Goal: Task Accomplishment & Management: Use online tool/utility

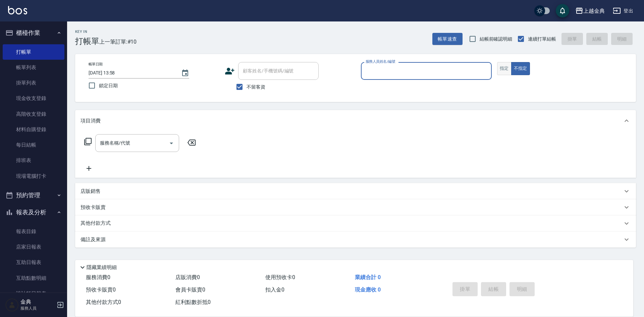
click at [503, 71] on button "指定" at bounding box center [504, 68] width 14 height 13
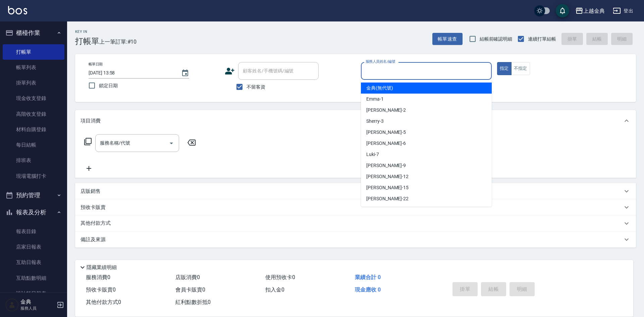
click at [446, 67] on input "服務人員姓名/編號" at bounding box center [426, 71] width 125 height 12
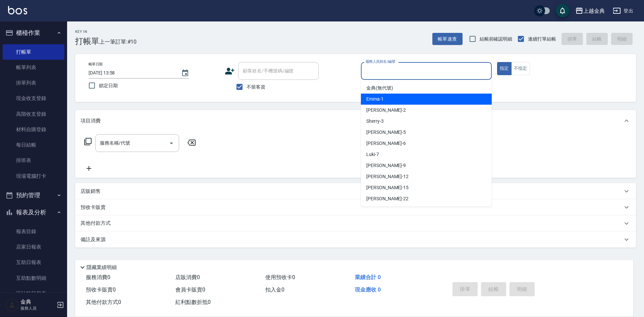
click at [427, 97] on div "Emma -1" at bounding box center [426, 99] width 131 height 11
type input "Emma-1"
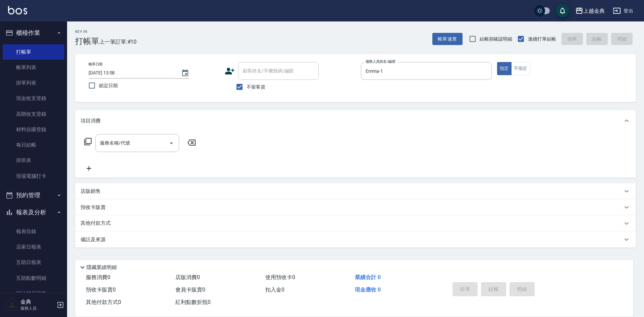
click at [90, 141] on icon at bounding box center [88, 142] width 8 height 8
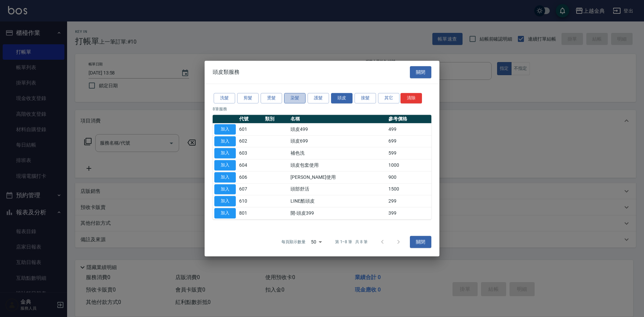
click at [292, 99] on button "染髮" at bounding box center [294, 98] width 21 height 10
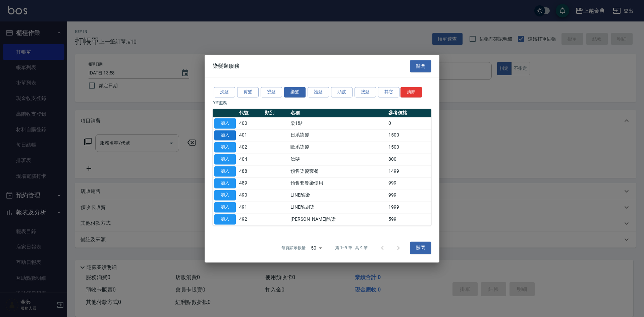
click at [223, 136] on button "加入" at bounding box center [224, 135] width 21 height 10
type input "日系染髮(401)"
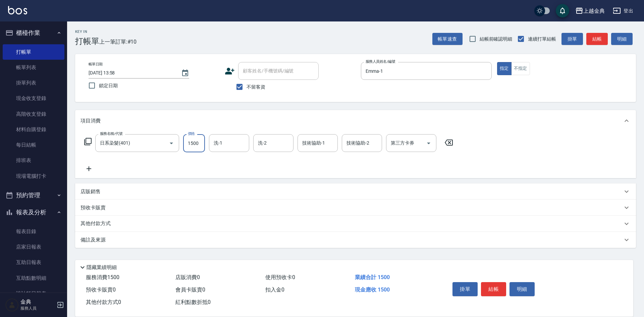
click at [196, 142] on input "1500" at bounding box center [194, 143] width 22 height 18
type input "2299"
click at [117, 226] on div "其他付款方式" at bounding box center [352, 223] width 542 height 7
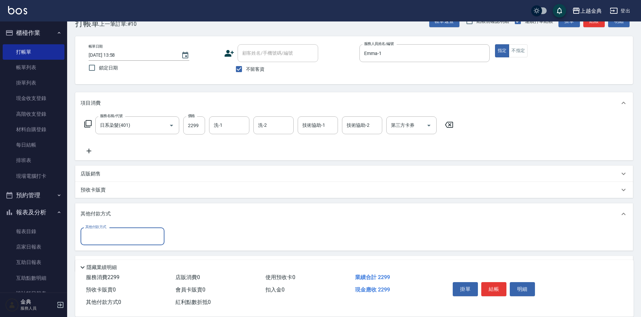
scroll to position [37, 0]
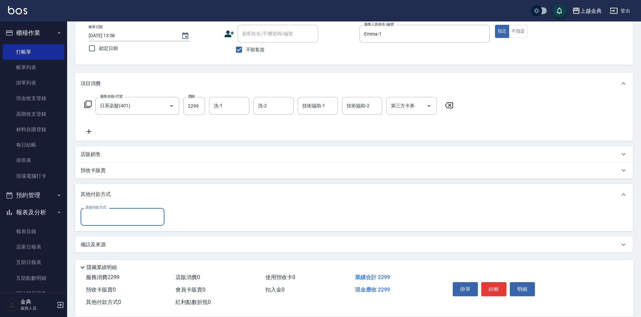
click at [121, 217] on input "其他付款方式" at bounding box center [123, 217] width 78 height 12
click at [106, 243] on span "信用卡" at bounding box center [123, 245] width 84 height 11
type input "信用卡"
click at [172, 216] on input "0" at bounding box center [193, 217] width 50 height 18
type input "2299"
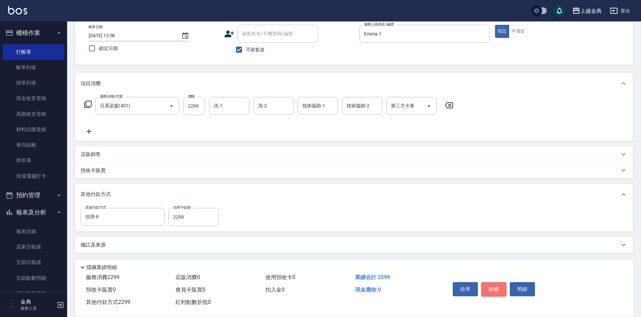
click at [492, 286] on button "結帳" at bounding box center [493, 289] width 25 height 14
type input "[DATE] 17:19"
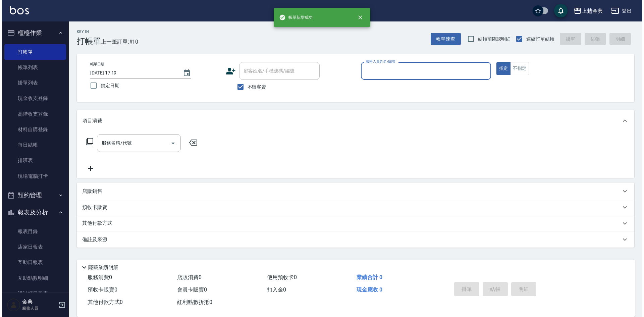
scroll to position [0, 0]
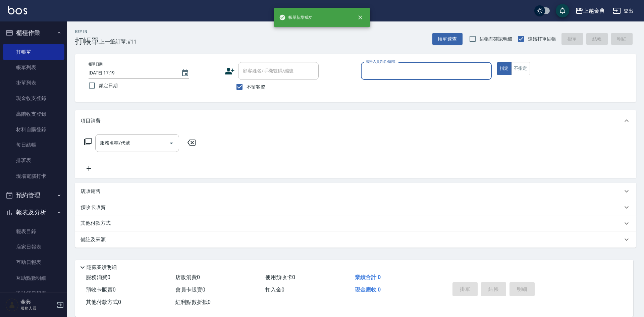
click at [435, 71] on input "服務人員姓名/編號" at bounding box center [426, 71] width 125 height 12
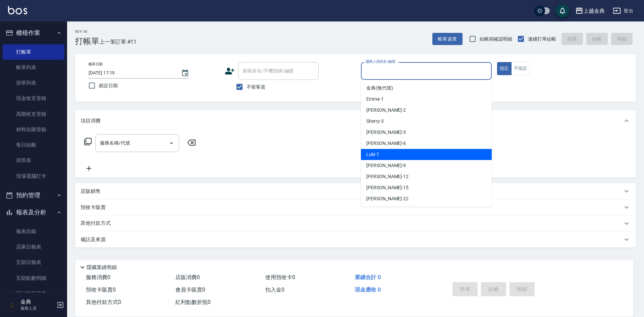
click at [399, 153] on div "Luki -7" at bounding box center [426, 154] width 131 height 11
type input "Luki-7"
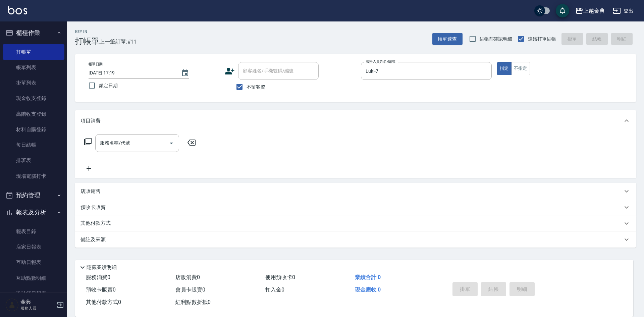
click at [88, 141] on icon at bounding box center [88, 142] width 8 height 8
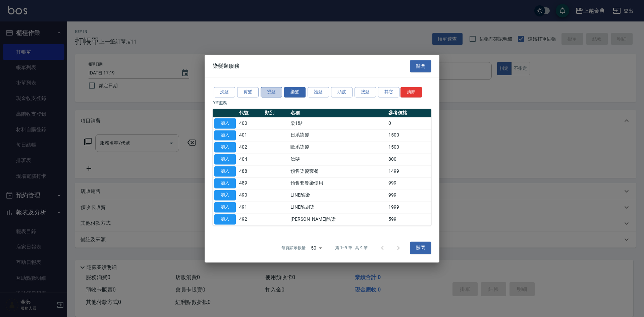
click at [274, 92] on button "燙髮" at bounding box center [271, 92] width 21 height 10
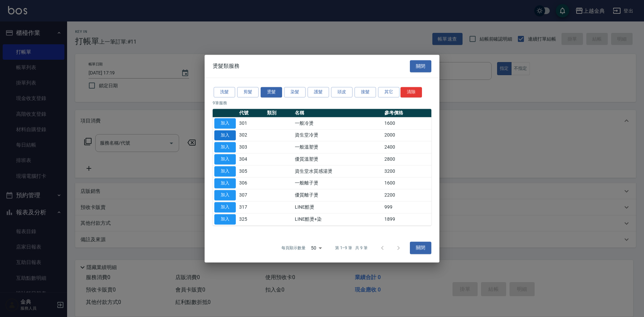
click at [226, 135] on button "加入" at bounding box center [224, 135] width 21 height 10
type input "資生堂冷燙(302)"
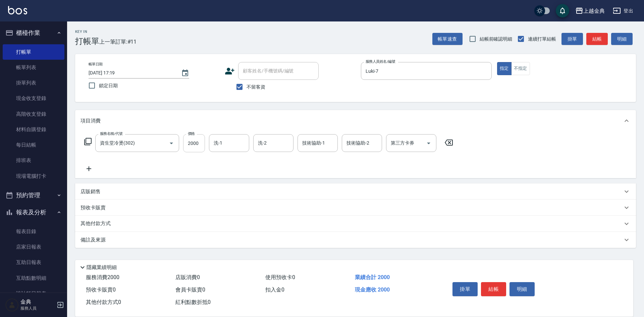
click at [199, 141] on input "2000" at bounding box center [194, 143] width 22 height 18
type input "3899"
click at [322, 143] on input "技術協助-1" at bounding box center [318, 143] width 34 height 12
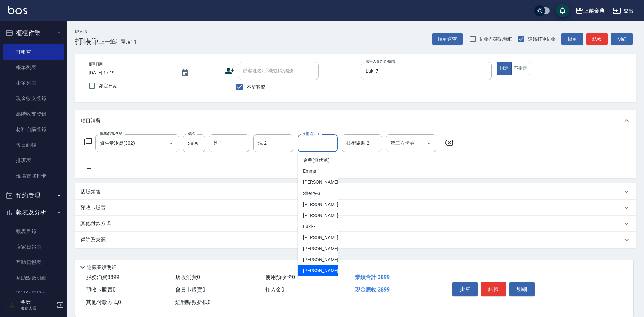
click at [324, 275] on div "[PERSON_NAME] -22" at bounding box center [318, 270] width 40 height 11
type input "[PERSON_NAME]-22"
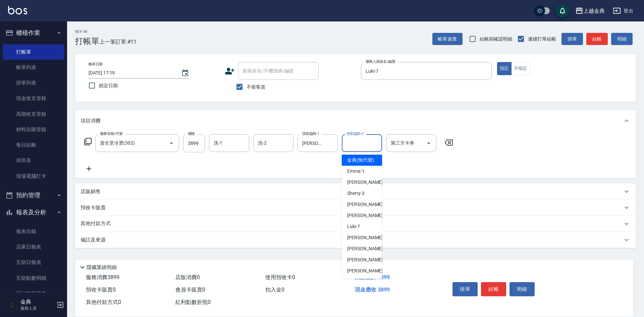
click at [359, 145] on input "技術協助-2" at bounding box center [362, 143] width 34 height 12
click at [360, 232] on div "Luki -7" at bounding box center [362, 226] width 40 height 11
type input "Luki-7"
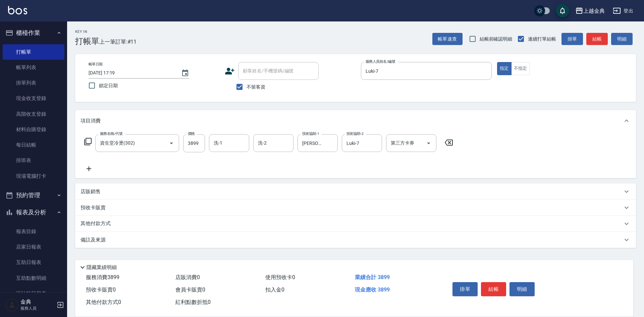
click at [110, 220] on div "其他付款方式" at bounding box center [355, 224] width 561 height 16
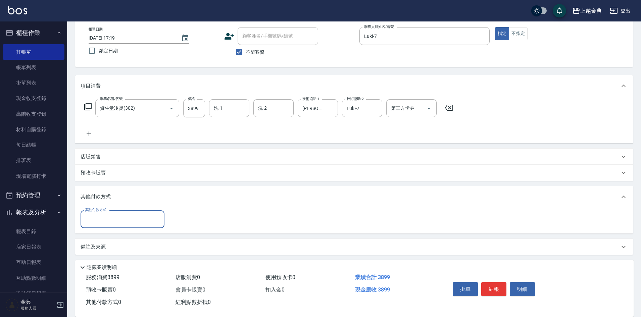
scroll to position [37, 0]
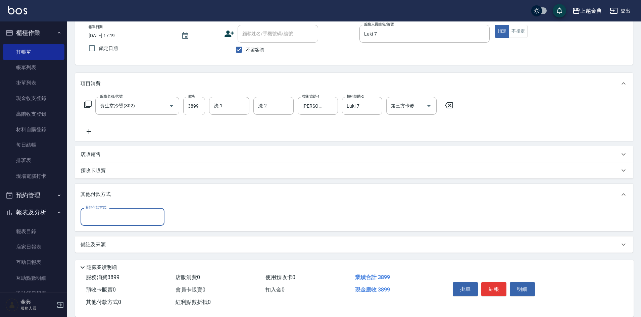
click at [116, 217] on input "其他付款方式" at bounding box center [123, 217] width 78 height 12
click at [108, 247] on span "信用卡" at bounding box center [123, 245] width 84 height 11
type input "信用卡"
click at [172, 218] on input "0" at bounding box center [193, 217] width 50 height 18
type input "3899"
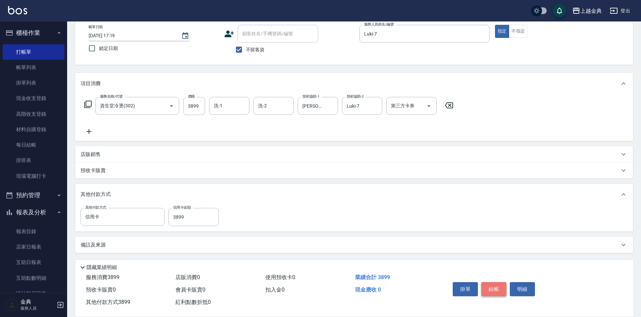
click at [497, 286] on button "結帳" at bounding box center [493, 289] width 25 height 14
type input "[DATE] 17:20"
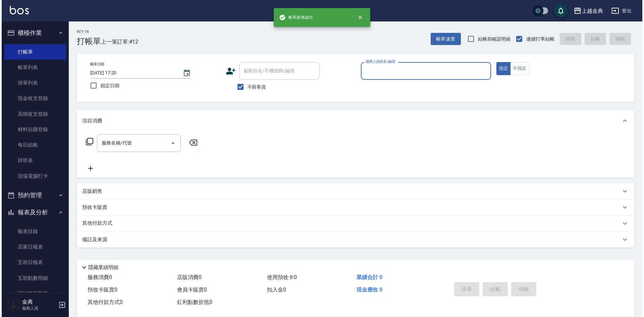
scroll to position [0, 0]
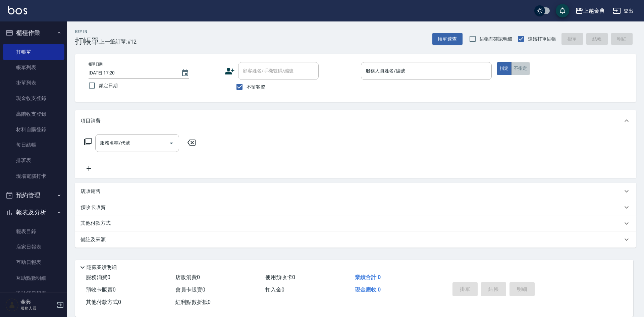
click at [521, 71] on button "不指定" at bounding box center [520, 68] width 19 height 13
click at [460, 72] on input "服務人員姓名/編號" at bounding box center [426, 71] width 125 height 12
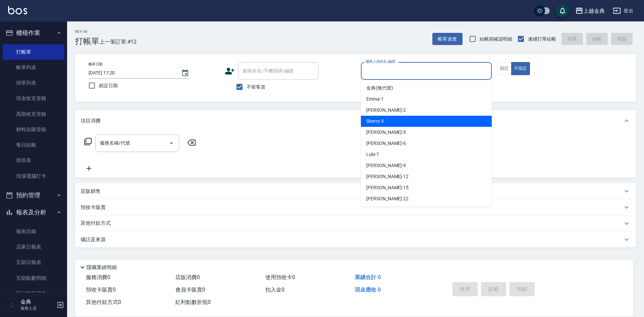
click at [438, 125] on div "Sherry -3" at bounding box center [426, 121] width 131 height 11
type input "Sherry-3"
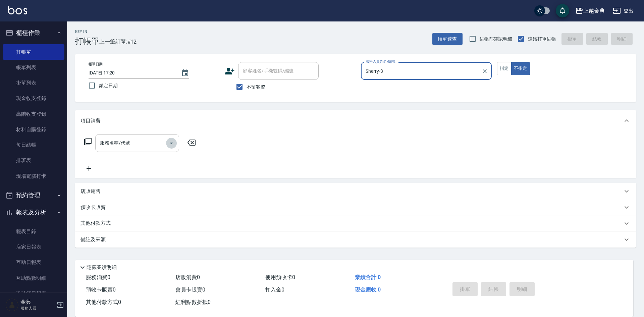
click at [174, 144] on icon "Open" at bounding box center [171, 143] width 8 height 8
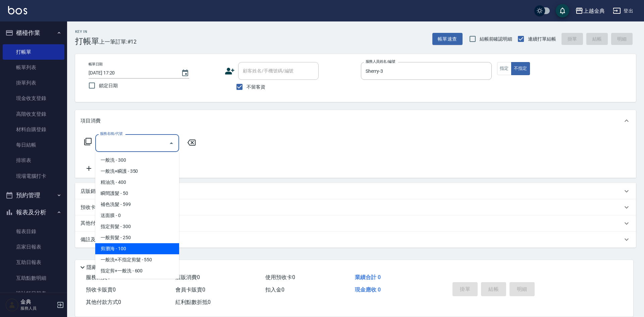
click at [144, 249] on span "剪瀏海 - 100" at bounding box center [137, 248] width 84 height 11
type input "剪瀏海(202)"
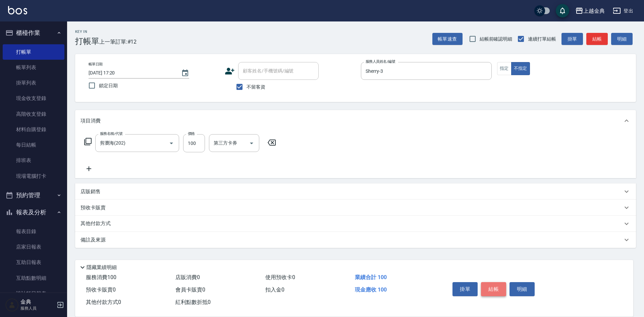
click at [496, 287] on button "結帳" at bounding box center [493, 289] width 25 height 14
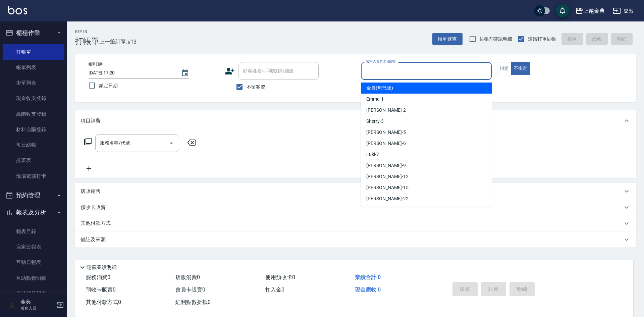
click at [440, 75] on input "服務人員姓名/編號" at bounding box center [426, 71] width 125 height 12
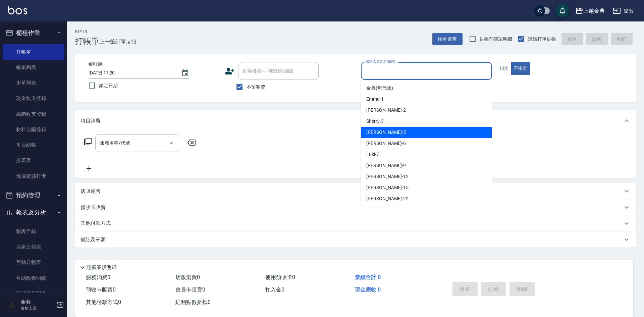
click at [425, 131] on div "[PERSON_NAME] -5" at bounding box center [426, 132] width 131 height 11
type input "[PERSON_NAME]-5"
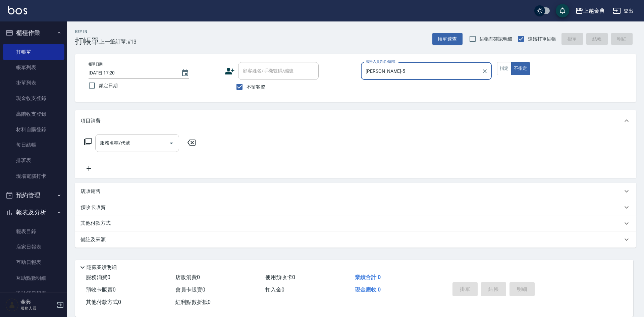
click at [170, 145] on icon "Open" at bounding box center [171, 143] width 8 height 8
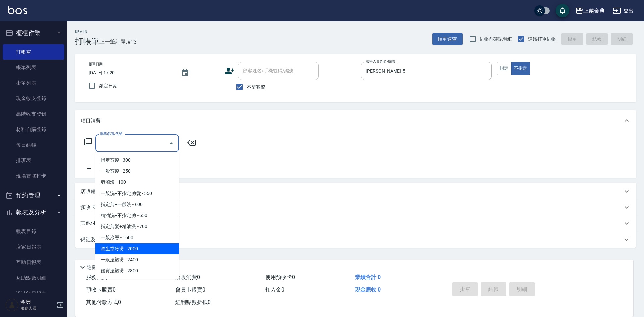
scroll to position [67, 0]
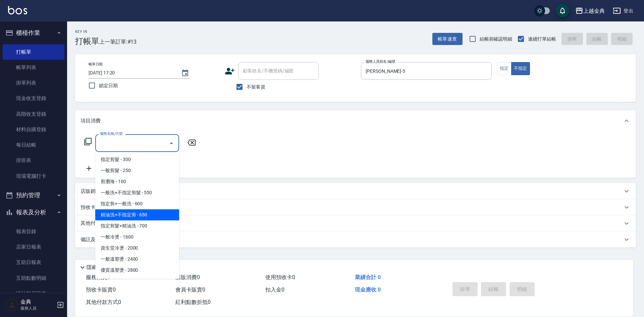
click at [155, 213] on span "精油洗+不指定剪 - 650" at bounding box center [137, 214] width 84 height 11
type input "精油洗+不指定剪(205)"
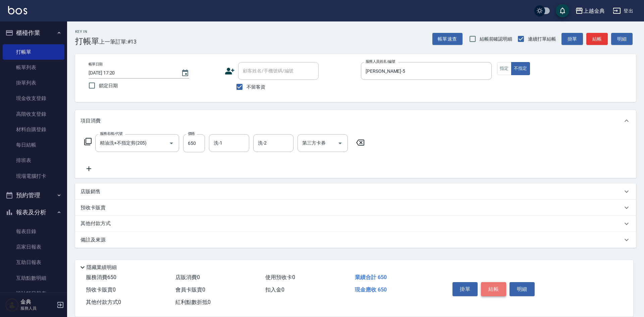
click at [493, 287] on button "結帳" at bounding box center [493, 289] width 25 height 14
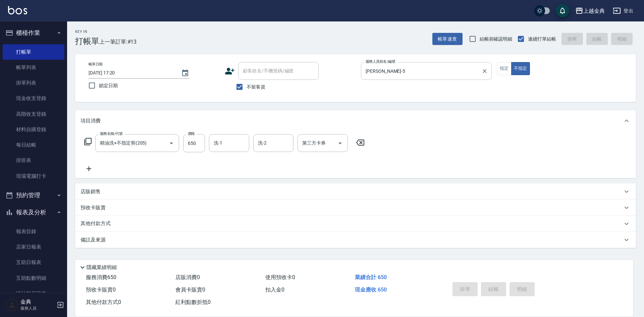
type input "[DATE] 17:34"
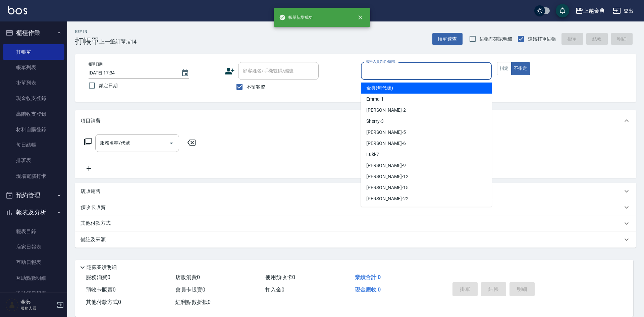
click at [450, 69] on input "服務人員姓名/編號" at bounding box center [426, 71] width 125 height 12
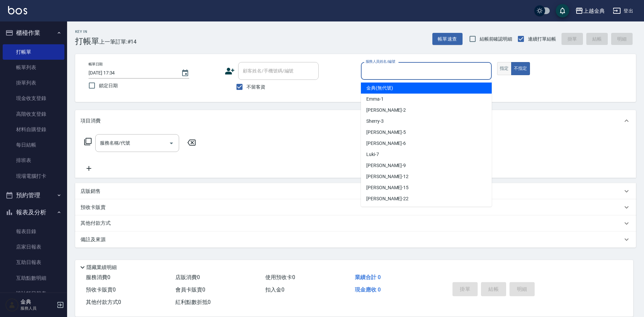
click at [505, 67] on button "指定" at bounding box center [504, 68] width 14 height 13
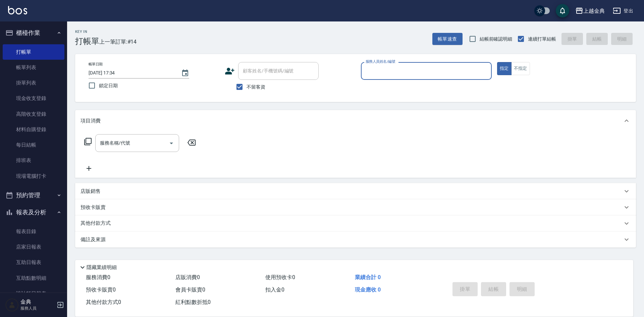
click at [464, 70] on input "服務人員姓名/編號" at bounding box center [426, 71] width 125 height 12
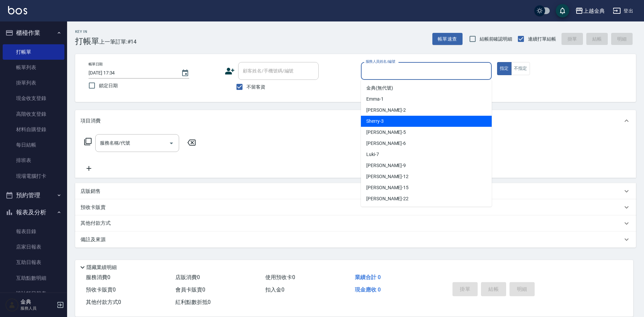
click at [424, 121] on div "Sherry -3" at bounding box center [426, 121] width 131 height 11
type input "Sherry-3"
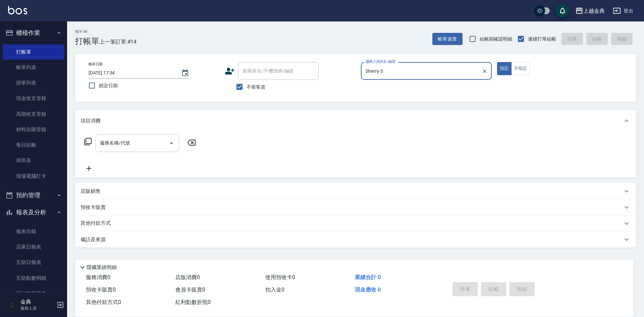
click at [169, 145] on icon "Open" at bounding box center [171, 143] width 8 height 8
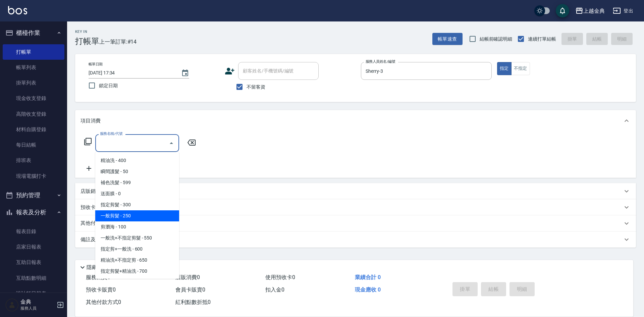
scroll to position [34, 0]
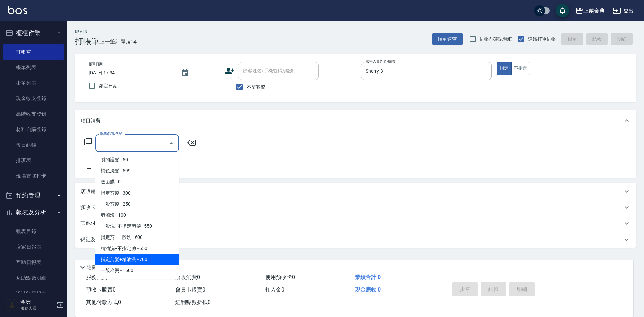
click at [146, 262] on span "指定剪髮+精油洗 - 700" at bounding box center [137, 259] width 84 height 11
type input "指定剪髮+精油洗(207)"
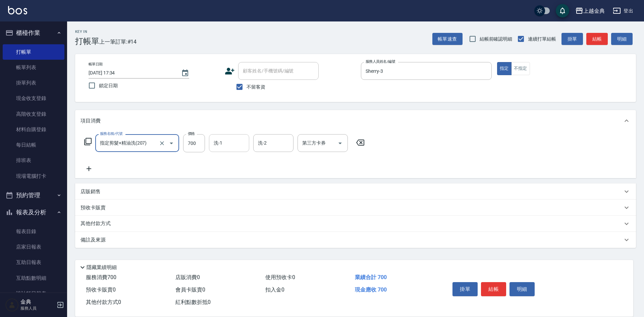
click at [228, 150] on div "洗-1" at bounding box center [229, 143] width 40 height 18
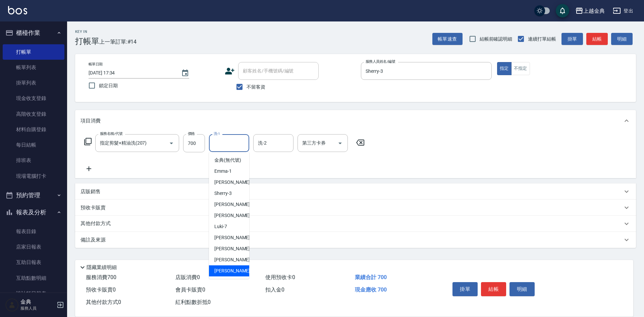
click at [232, 276] on div "[PERSON_NAME] -22" at bounding box center [229, 270] width 40 height 11
type input "[PERSON_NAME]-22"
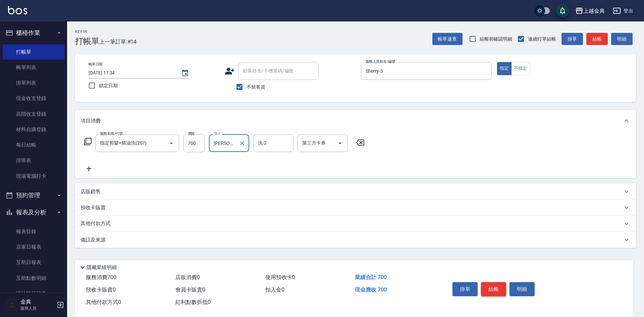
click at [495, 285] on button "結帳" at bounding box center [493, 289] width 25 height 14
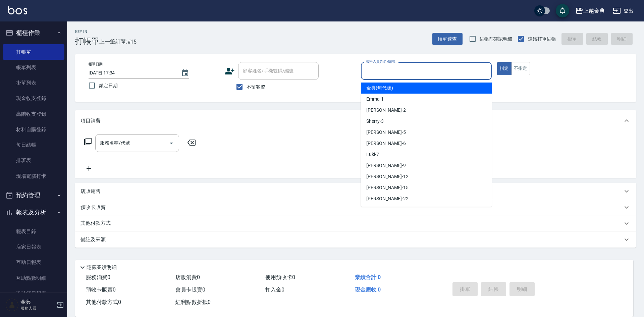
click at [406, 67] on input "服務人員姓名/編號" at bounding box center [426, 71] width 125 height 12
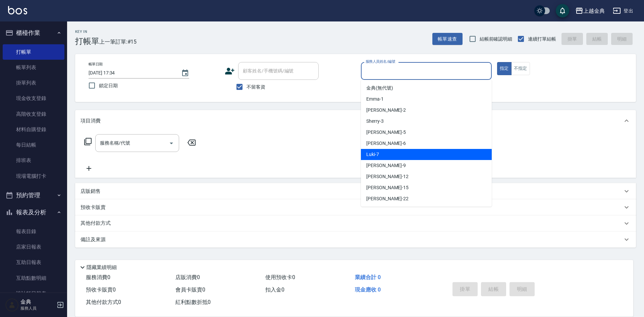
click at [403, 153] on div "Luki -7" at bounding box center [426, 154] width 131 height 11
type input "Luki-7"
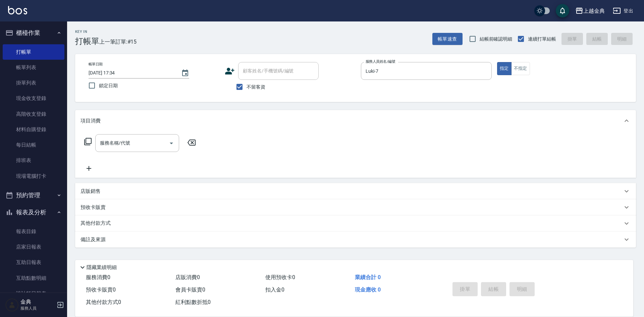
click at [88, 144] on icon at bounding box center [87, 141] width 7 height 7
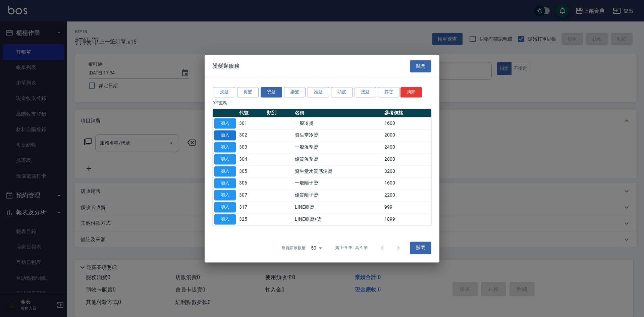
click at [230, 136] on button "加入" at bounding box center [224, 135] width 21 height 10
type input "資生堂冷燙(302)"
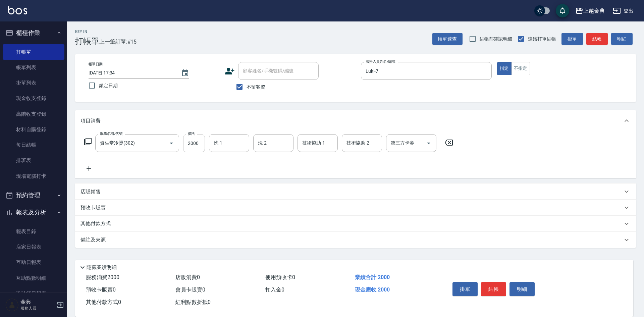
click at [200, 142] on input "2000" at bounding box center [194, 143] width 22 height 18
type input "3899"
click at [312, 142] on input "技術協助-1" at bounding box center [318, 143] width 34 height 12
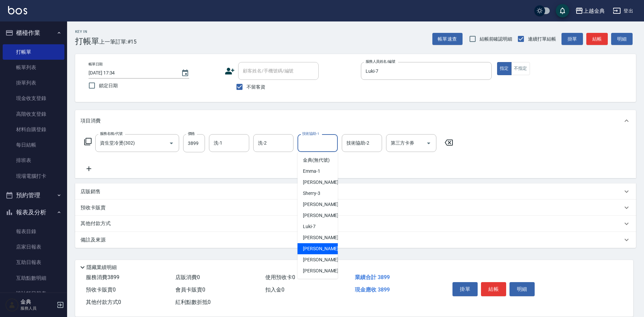
click at [319, 252] on span "[PERSON_NAME]-12" at bounding box center [324, 248] width 42 height 7
type input "[PERSON_NAME]-12"
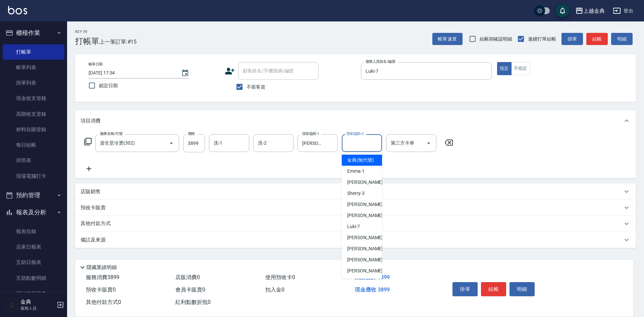
click at [353, 144] on input "技術協助-2" at bounding box center [362, 143] width 34 height 12
click at [358, 230] on span "Luki -7" at bounding box center [353, 226] width 13 height 7
type input "Luki-7"
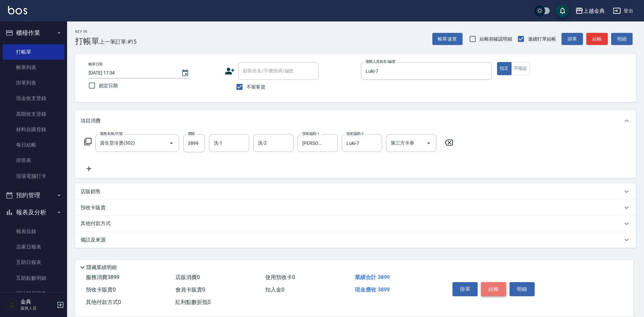
click at [494, 285] on button "結帳" at bounding box center [493, 289] width 25 height 14
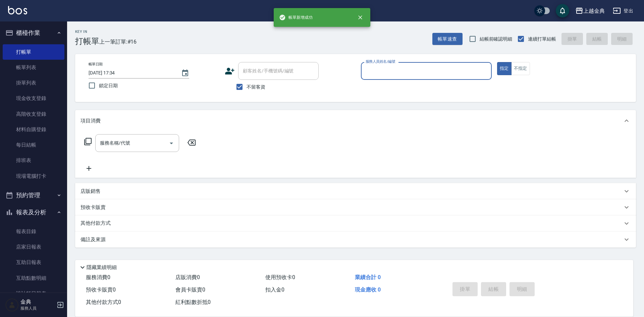
click at [414, 71] on input "服務人員姓名/編號" at bounding box center [426, 71] width 125 height 12
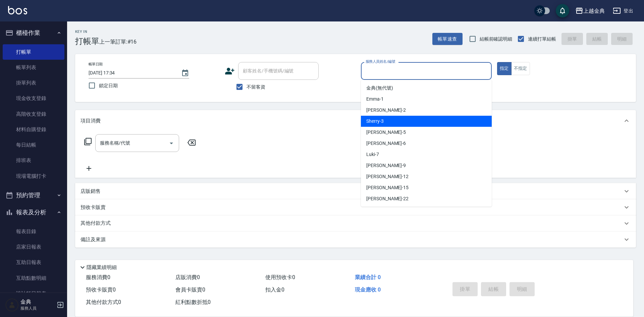
click at [406, 123] on div "Sherry -3" at bounding box center [426, 121] width 131 height 11
type input "Sherry-3"
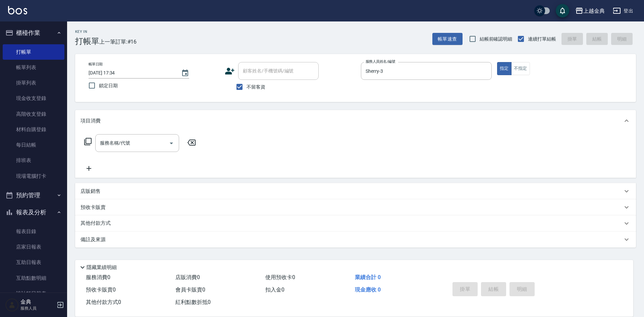
click at [89, 141] on icon at bounding box center [88, 142] width 8 height 8
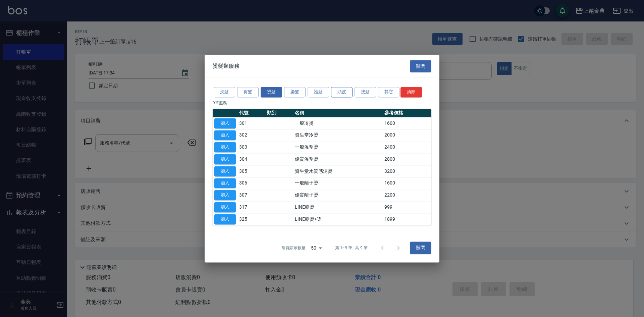
click at [338, 90] on button "頭皮" at bounding box center [341, 92] width 21 height 10
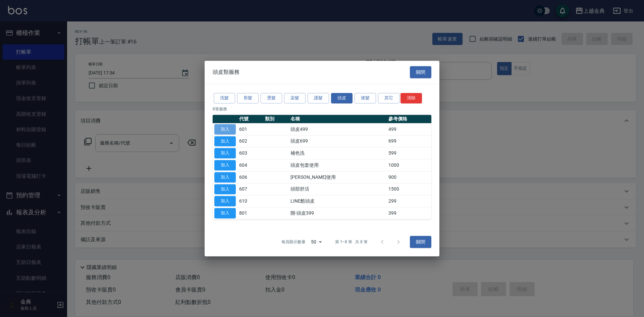
click at [228, 131] on button "加入" at bounding box center [224, 129] width 21 height 10
type input "頭皮499(601)"
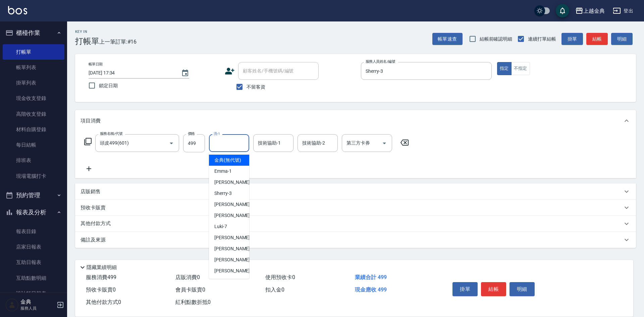
click at [233, 138] on input "洗-1" at bounding box center [229, 143] width 34 height 12
click at [228, 276] on div "[PERSON_NAME] -22" at bounding box center [229, 270] width 40 height 11
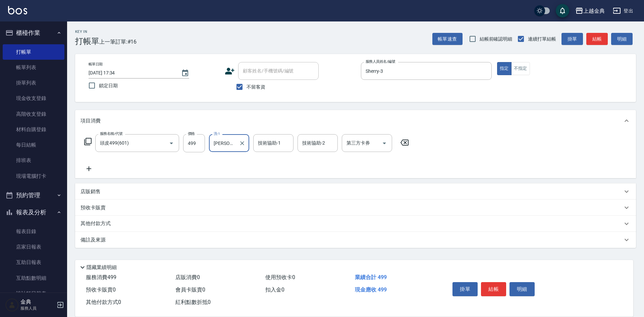
type input "[PERSON_NAME]-22"
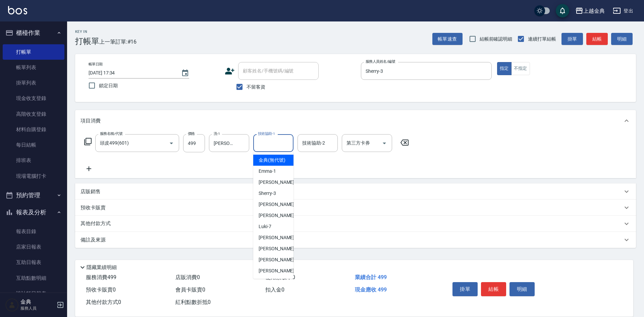
click at [266, 143] on input "技術協助-1" at bounding box center [273, 143] width 34 height 12
click at [277, 276] on div "[PERSON_NAME] -22" at bounding box center [273, 270] width 40 height 11
type input "[PERSON_NAME]-22"
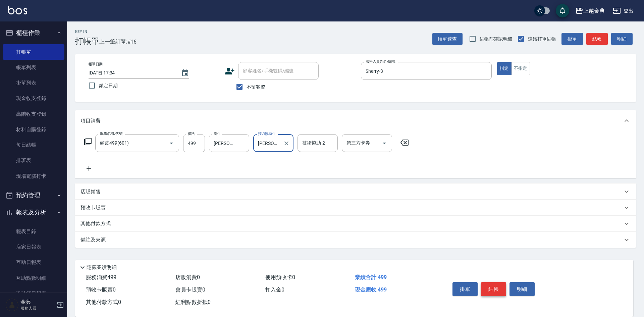
click at [495, 287] on button "結帳" at bounding box center [493, 289] width 25 height 14
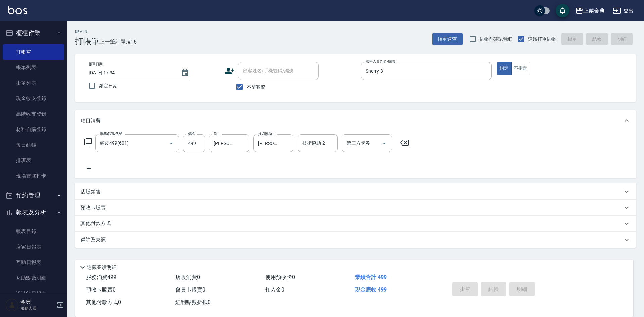
type input "[DATE] 17:35"
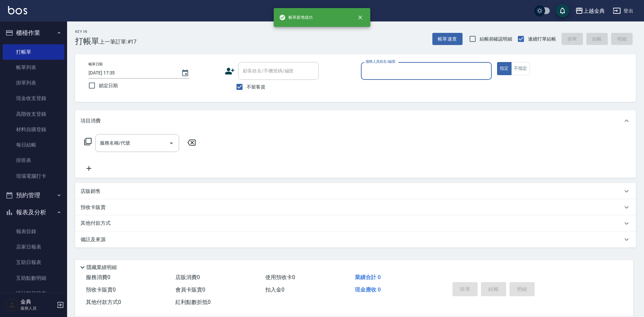
click at [415, 68] on input "服務人員姓名/編號" at bounding box center [426, 71] width 125 height 12
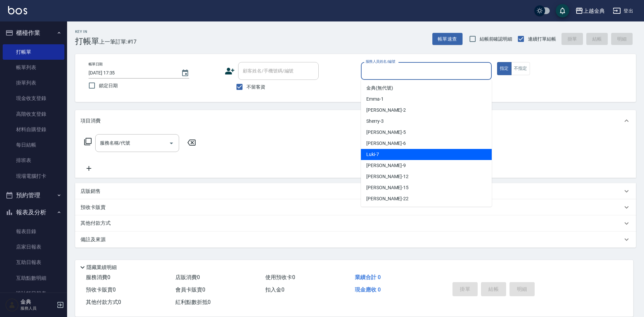
click at [388, 155] on div "Luki -7" at bounding box center [426, 154] width 131 height 11
type input "Luki-7"
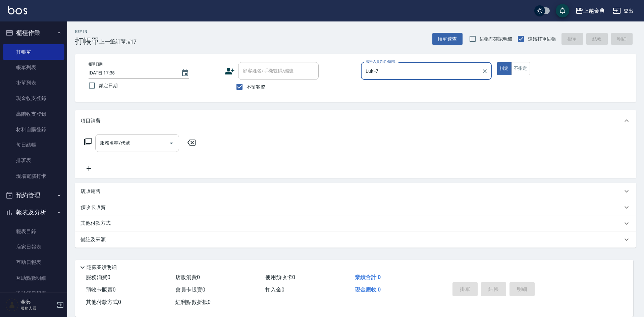
click at [173, 144] on icon "Open" at bounding box center [171, 143] width 8 height 8
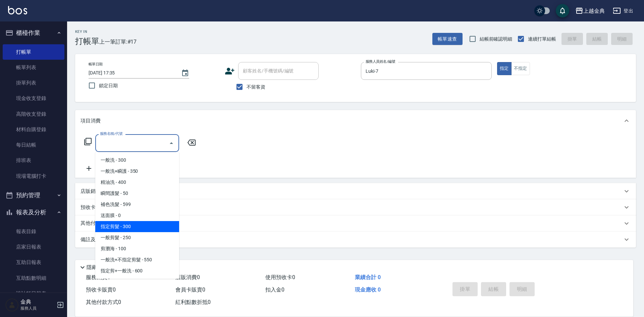
click at [152, 224] on span "指定剪髮 - 300" at bounding box center [137, 226] width 84 height 11
type input "指定剪髮(199)"
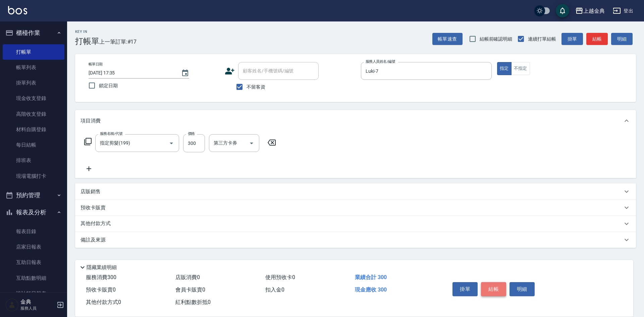
click at [494, 288] on button "結帳" at bounding box center [493, 289] width 25 height 14
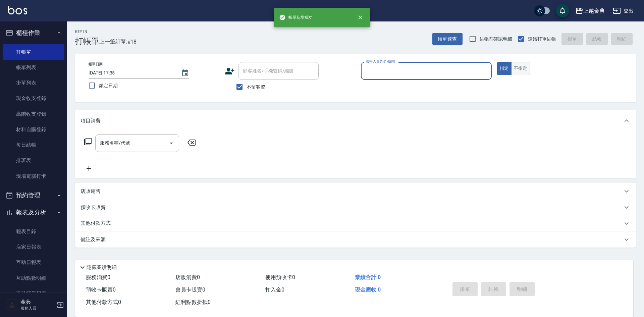
click at [523, 70] on button "不指定" at bounding box center [520, 68] width 19 height 13
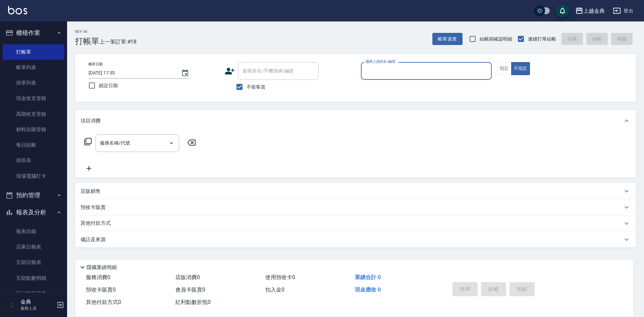
click at [436, 74] on input "服務人員姓名/編號" at bounding box center [426, 71] width 125 height 12
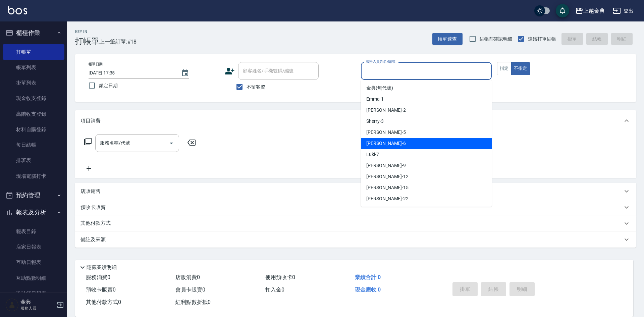
click at [404, 141] on div "[PERSON_NAME] -6" at bounding box center [426, 143] width 131 height 11
type input "[PERSON_NAME]-6"
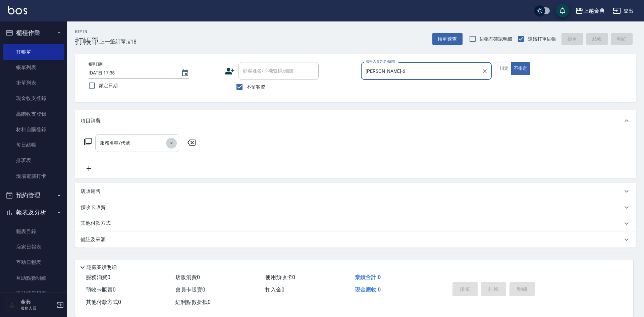
click at [171, 144] on icon "Open" at bounding box center [171, 143] width 8 height 8
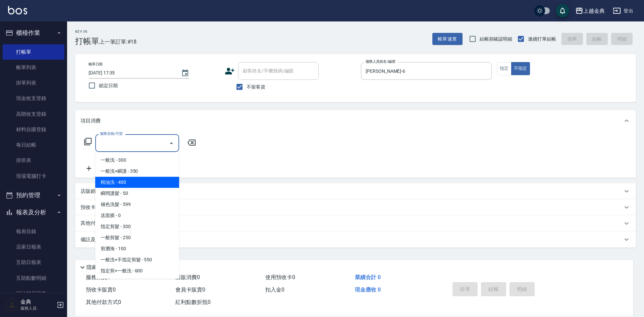
click at [144, 179] on span "精油洗 - 400" at bounding box center [137, 182] width 84 height 11
type input "精油洗(102)"
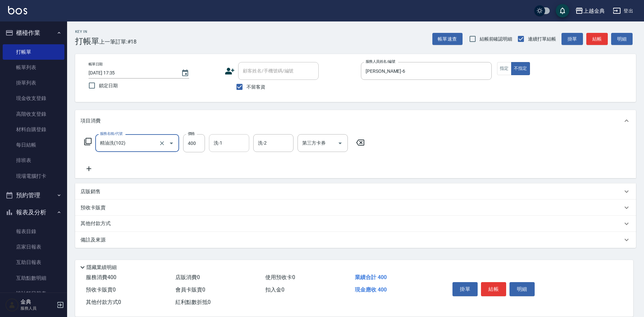
click at [243, 142] on input "洗-1" at bounding box center [229, 143] width 34 height 12
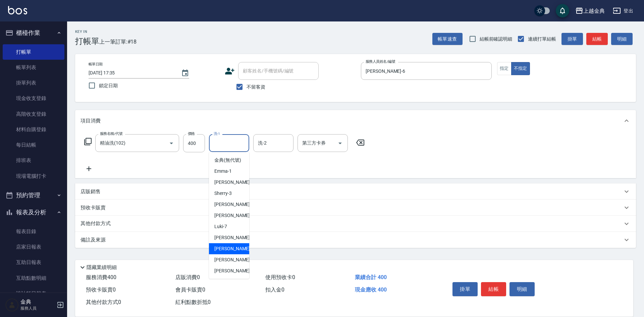
click at [224, 252] on span "[PERSON_NAME]-12" at bounding box center [235, 248] width 42 height 7
type input "[PERSON_NAME]-12"
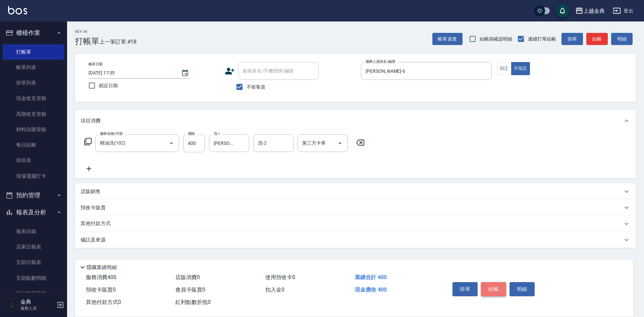
click at [497, 283] on button "結帳" at bounding box center [493, 289] width 25 height 14
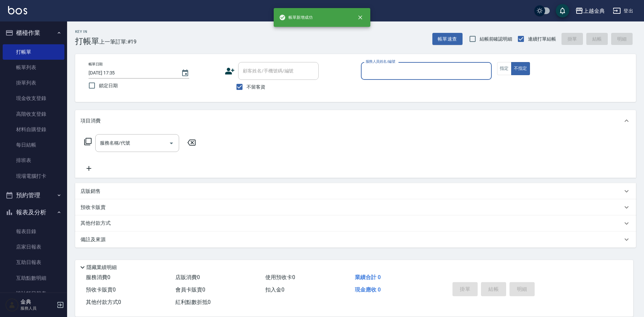
click at [431, 70] on input "服務人員姓名/編號" at bounding box center [426, 71] width 125 height 12
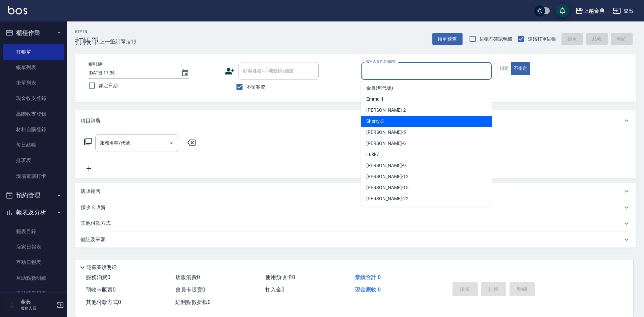
click at [417, 118] on div "Sherry -3" at bounding box center [426, 121] width 131 height 11
type input "Sherry-3"
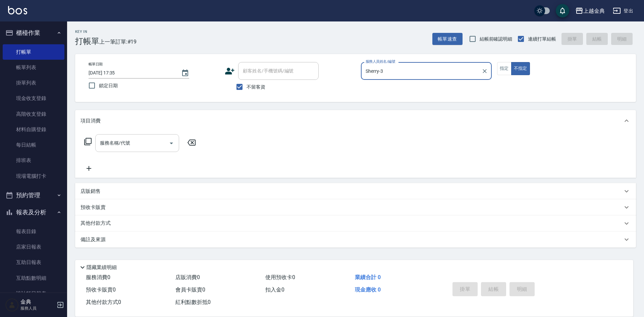
click at [172, 144] on icon "Open" at bounding box center [171, 143] width 8 height 8
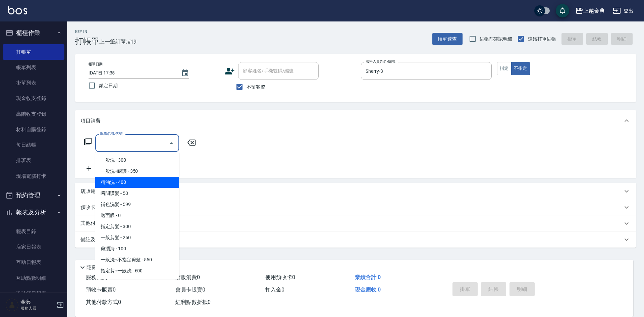
click at [156, 181] on span "精油洗 - 400" at bounding box center [137, 182] width 84 height 11
type input "精油洗(102)"
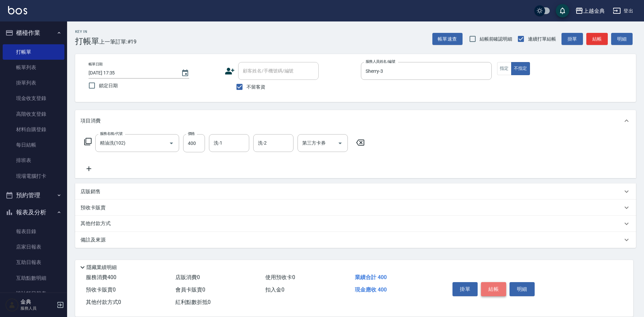
click at [494, 284] on button "結帳" at bounding box center [493, 289] width 25 height 14
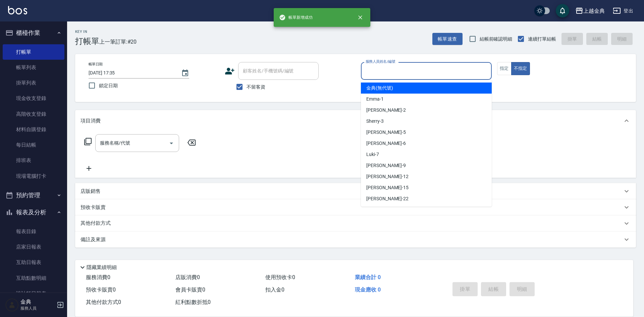
click at [459, 68] on input "服務人員姓名/編號" at bounding box center [426, 71] width 125 height 12
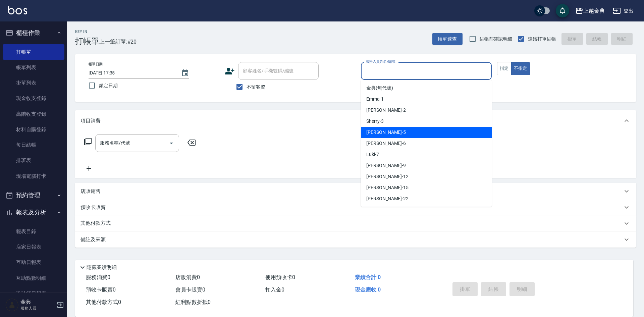
click at [431, 128] on div "[PERSON_NAME] -5" at bounding box center [426, 132] width 131 height 11
type input "[PERSON_NAME]-5"
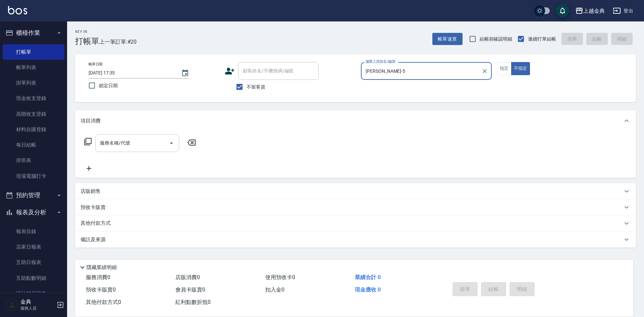
click at [169, 141] on icon "Open" at bounding box center [171, 143] width 8 height 8
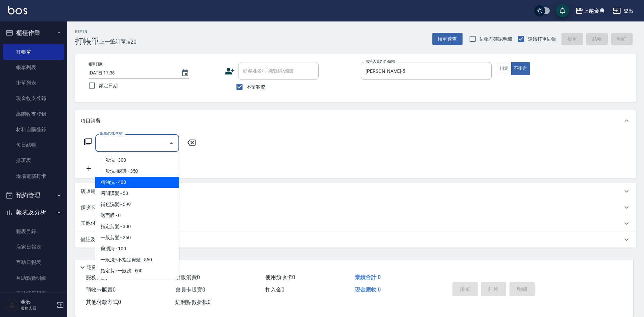
click at [158, 187] on span "精油洗 - 400" at bounding box center [137, 182] width 84 height 11
type input "精油洗(102)"
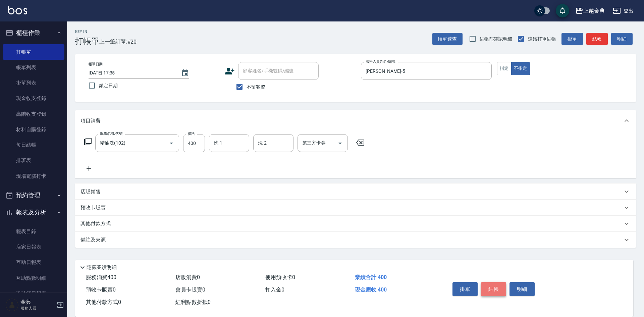
click at [495, 287] on button "結帳" at bounding box center [493, 289] width 25 height 14
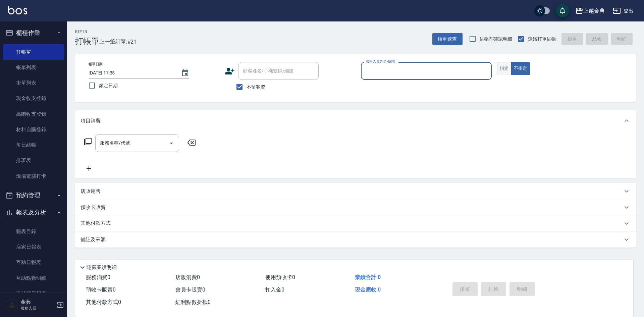
click at [502, 72] on button "指定" at bounding box center [504, 68] width 14 height 13
click at [423, 68] on input "服務人員姓名/編號" at bounding box center [426, 71] width 125 height 12
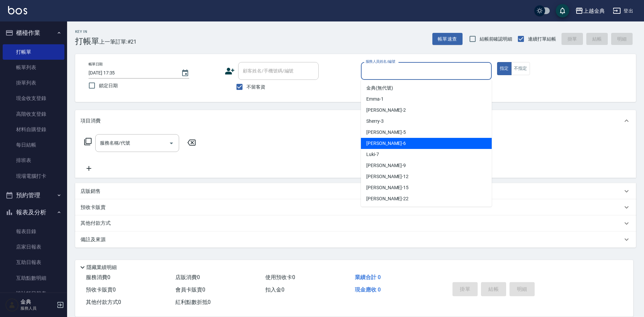
click at [394, 139] on div "[PERSON_NAME] -6" at bounding box center [426, 143] width 131 height 11
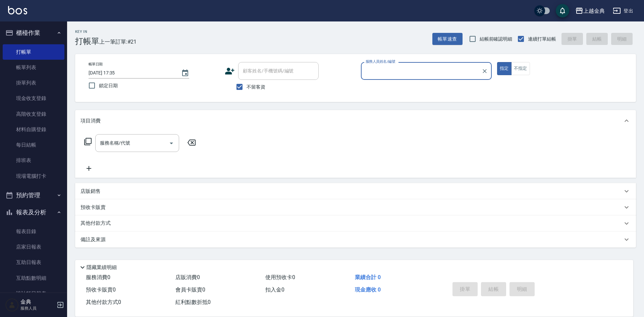
type input "[PERSON_NAME]-6"
click at [89, 142] on icon at bounding box center [88, 142] width 8 height 8
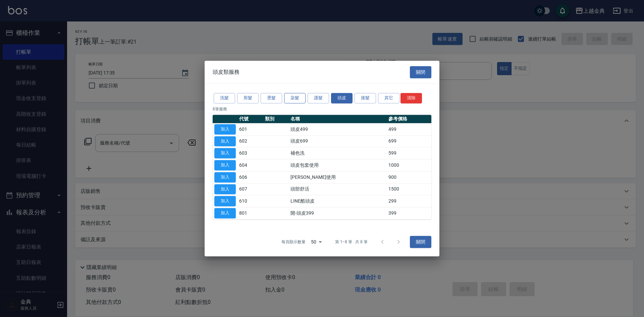
click at [298, 98] on button "染髮" at bounding box center [294, 98] width 21 height 10
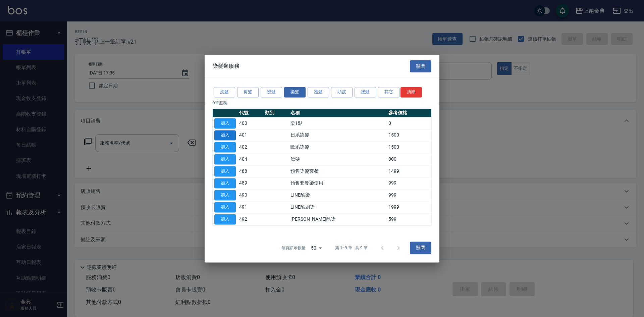
click at [230, 136] on button "加入" at bounding box center [224, 135] width 21 height 10
type input "日系染髮(401)"
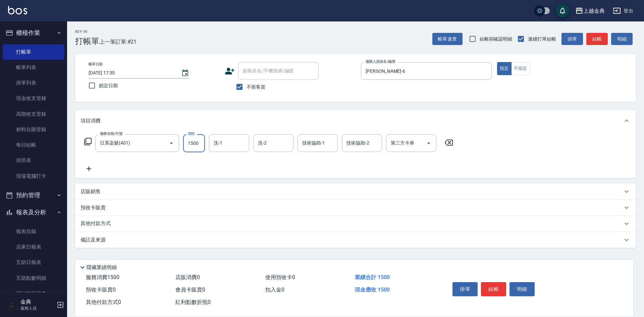
click at [199, 143] on input "1500" at bounding box center [194, 143] width 22 height 18
type input "2899"
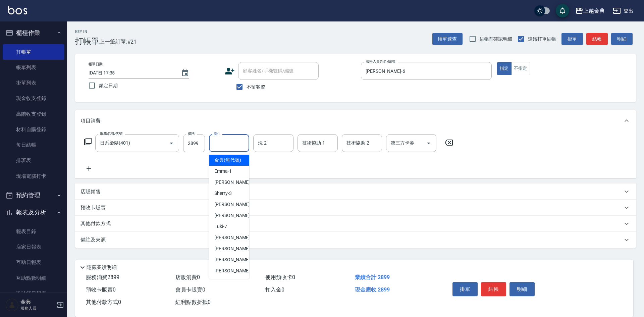
click at [235, 139] on input "洗-1" at bounding box center [229, 143] width 34 height 12
click at [237, 253] on div "[PERSON_NAME]-12" at bounding box center [229, 248] width 40 height 11
type input "[PERSON_NAME]-12"
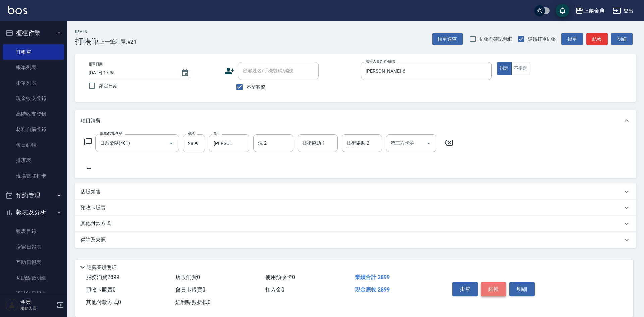
click at [495, 289] on button "結帳" at bounding box center [493, 289] width 25 height 14
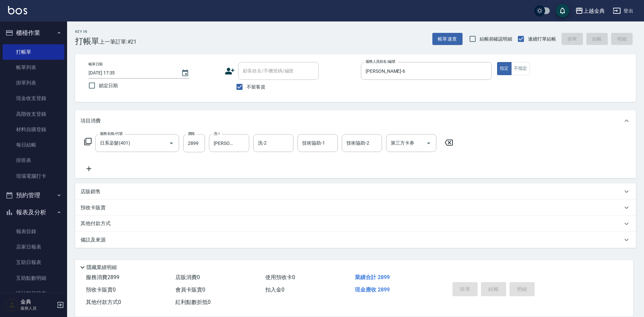
type input "[DATE] 17:36"
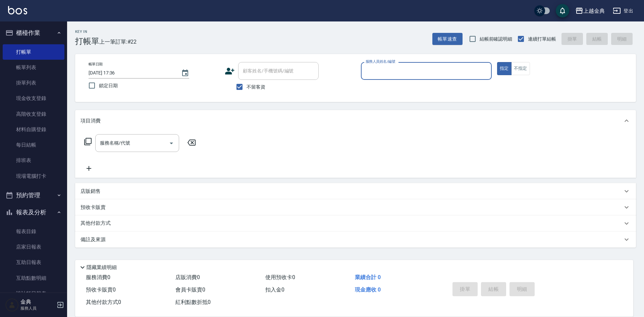
click at [455, 75] on input "服務人員姓名/編號" at bounding box center [426, 71] width 125 height 12
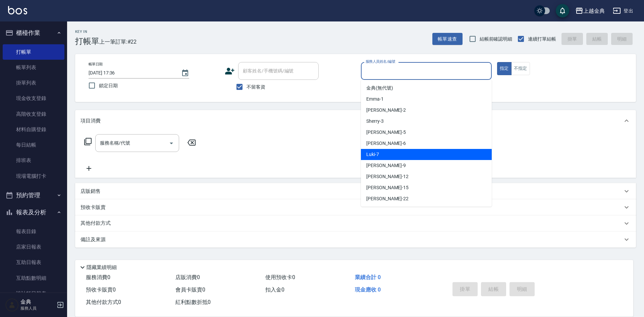
click at [410, 153] on div "Luki -7" at bounding box center [426, 154] width 131 height 11
type input "Luki-7"
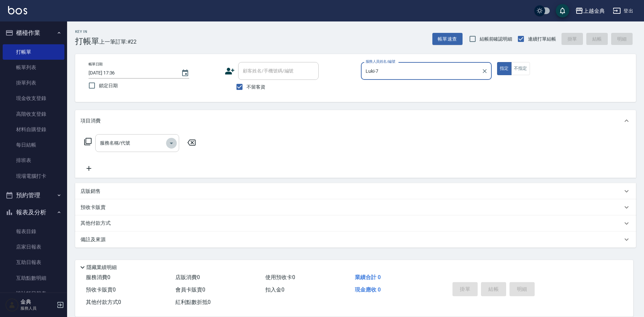
click at [169, 143] on icon "Open" at bounding box center [171, 143] width 8 height 8
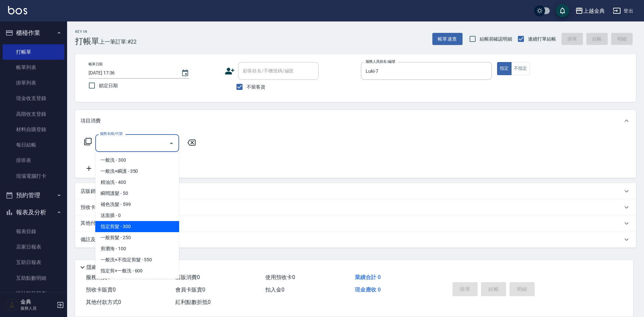
click at [128, 226] on span "指定剪髮 - 300" at bounding box center [137, 226] width 84 height 11
type input "指定剪髮(199)"
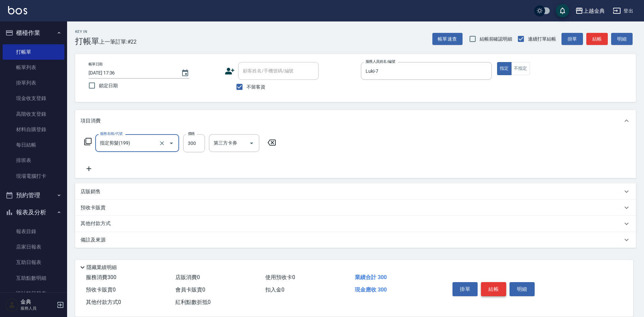
click at [493, 285] on button "結帳" at bounding box center [493, 289] width 25 height 14
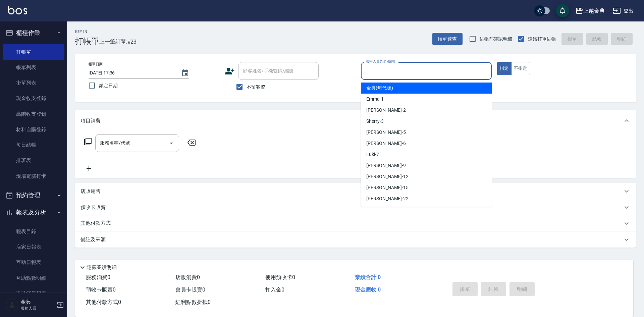
click at [420, 71] on input "服務人員姓名/編號" at bounding box center [426, 71] width 125 height 12
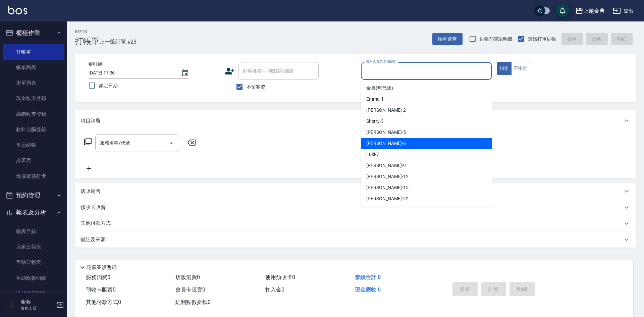
click at [411, 145] on div "[PERSON_NAME] -6" at bounding box center [426, 143] width 131 height 11
type input "[PERSON_NAME]-6"
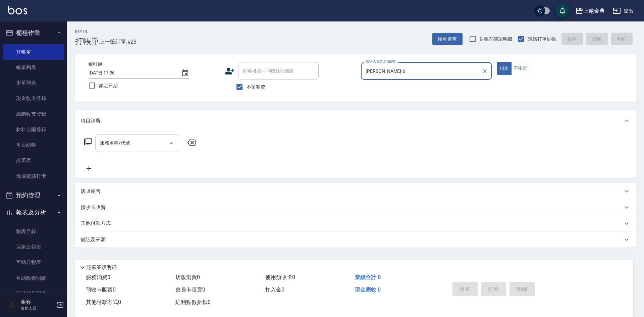
click at [170, 143] on icon "Open" at bounding box center [171, 144] width 3 height 2
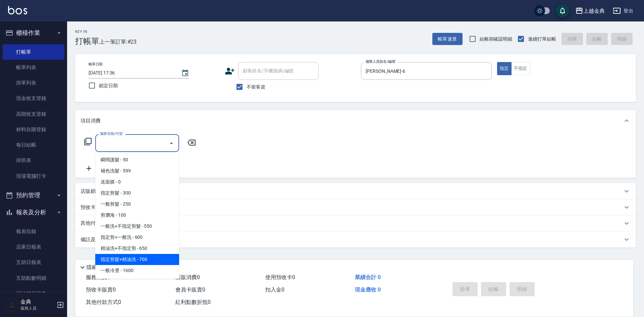
click at [149, 258] on span "指定剪髮+精油洗 - 700" at bounding box center [137, 259] width 84 height 11
type input "指定剪髮+精油洗(207)"
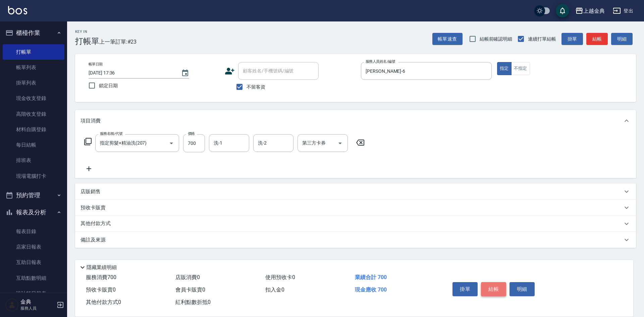
click at [496, 284] on button "結帳" at bounding box center [493, 289] width 25 height 14
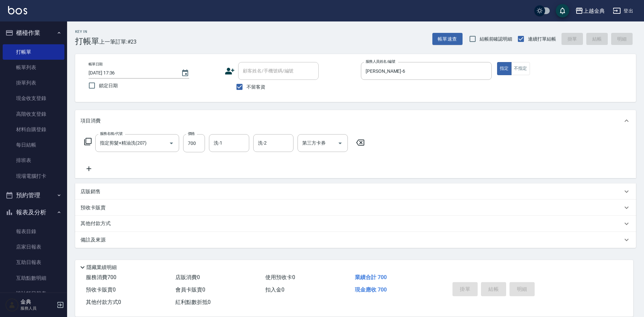
type input "[DATE] 17:41"
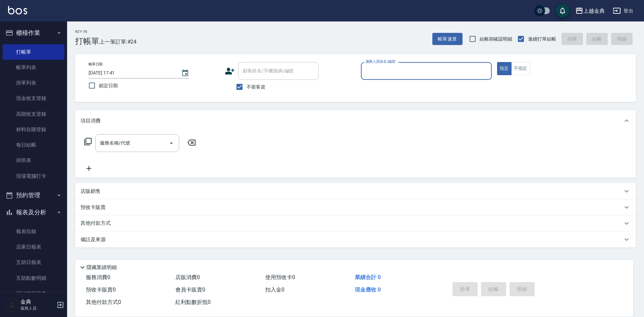
click at [447, 70] on input "服務人員姓名/編號" at bounding box center [426, 71] width 125 height 12
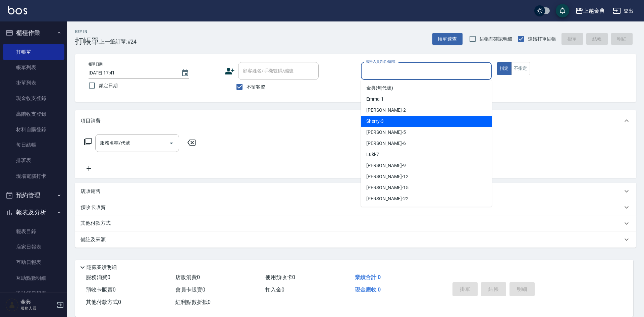
click at [419, 123] on div "Sherry -3" at bounding box center [426, 121] width 131 height 11
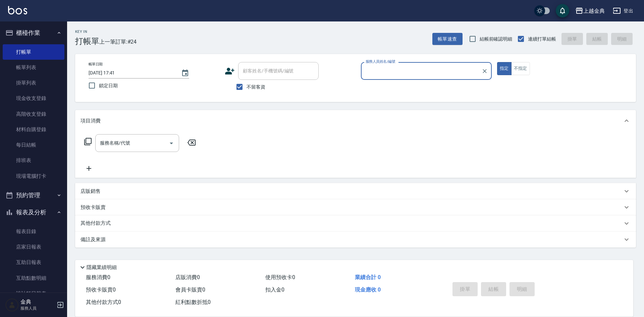
type input "Sherry-3"
click at [174, 142] on icon "Open" at bounding box center [171, 143] width 8 height 8
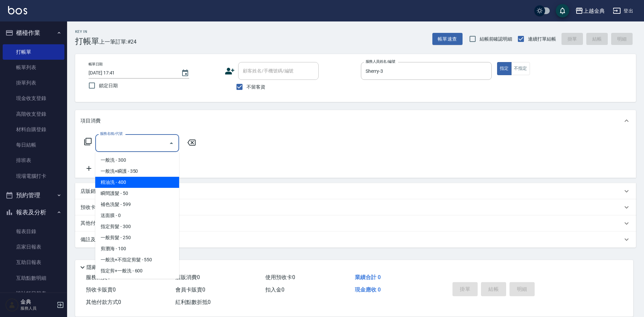
click at [158, 179] on span "精油洗 - 400" at bounding box center [137, 182] width 84 height 11
type input "精油洗(102)"
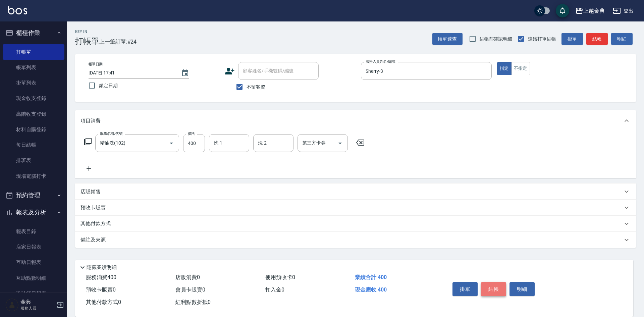
click at [495, 282] on button "結帳" at bounding box center [493, 289] width 25 height 14
